Goal: Browse casually

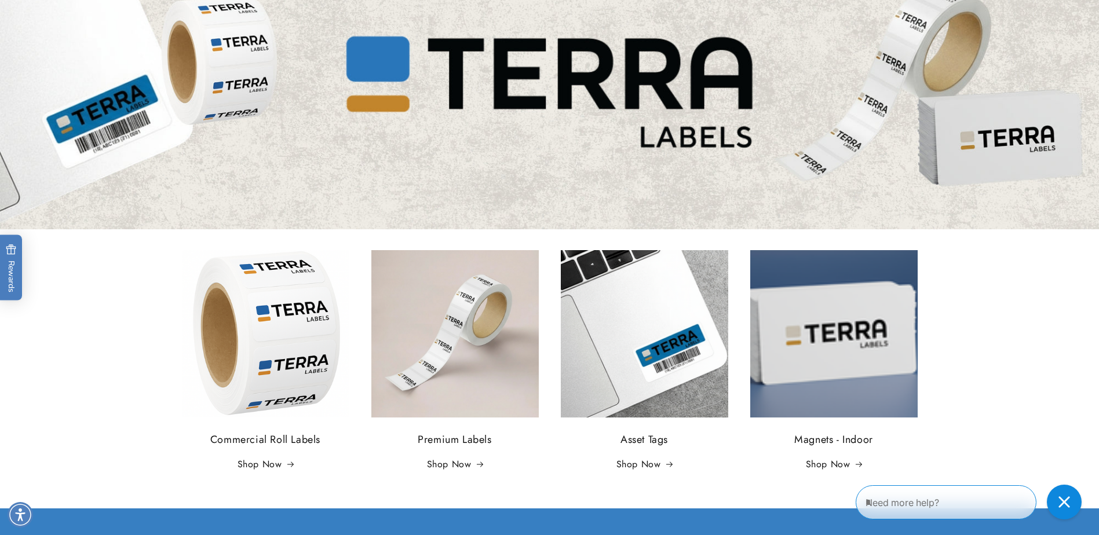
scroll to position [174, 0]
